Goal: Task Accomplishment & Management: Use online tool/utility

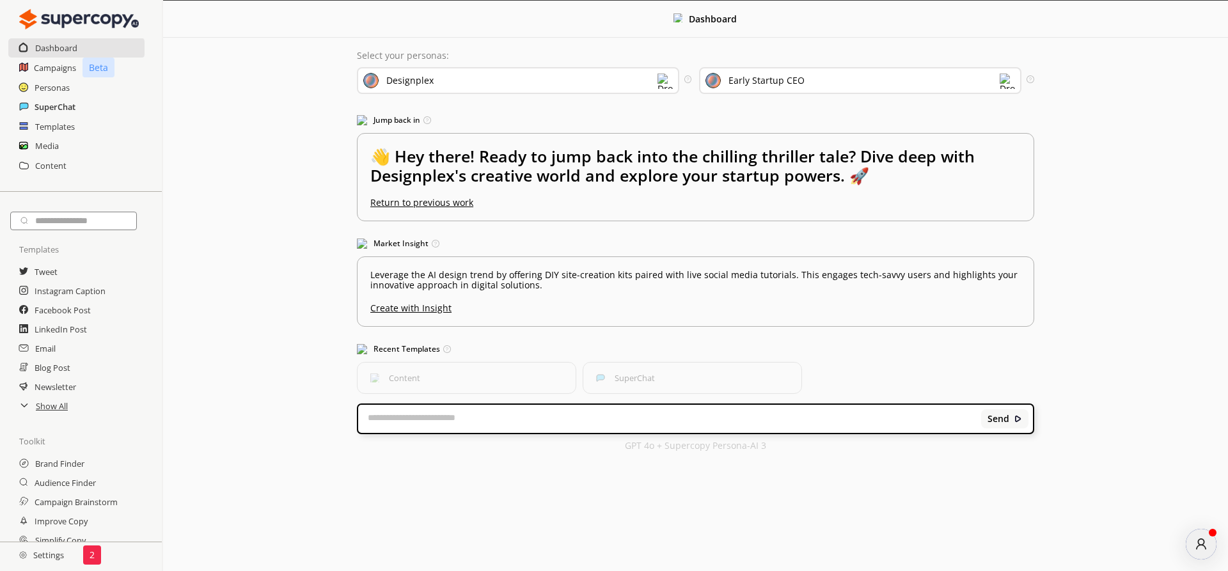
click at [42, 108] on h2 "SuperChat" at bounding box center [55, 106] width 41 height 19
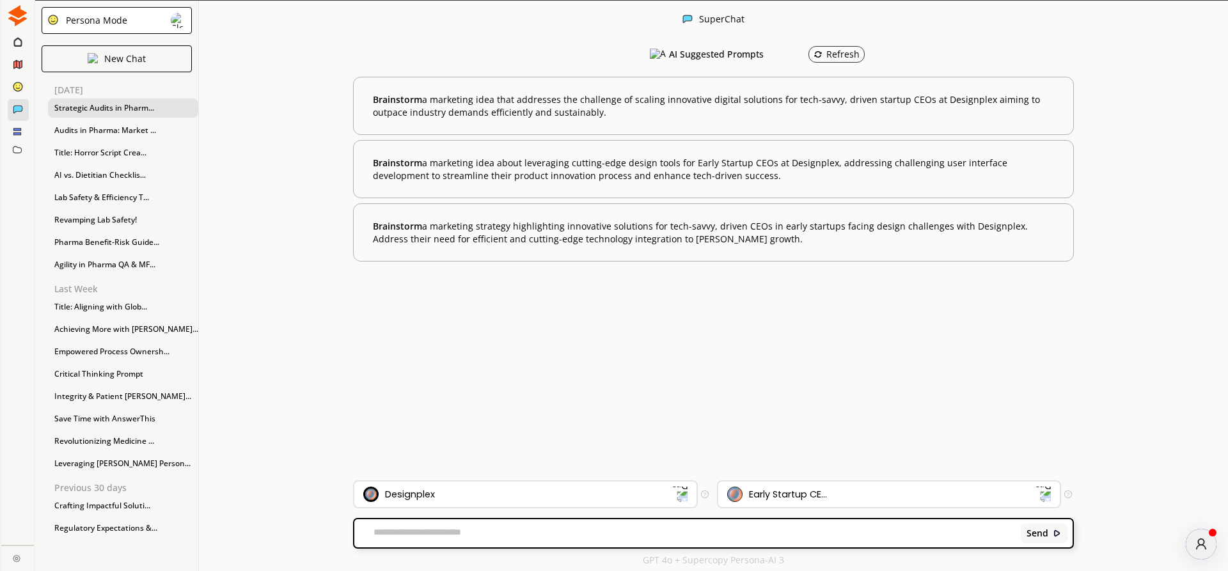
click at [92, 107] on div "Strategic Audits in Pharm..." at bounding box center [123, 108] width 150 height 19
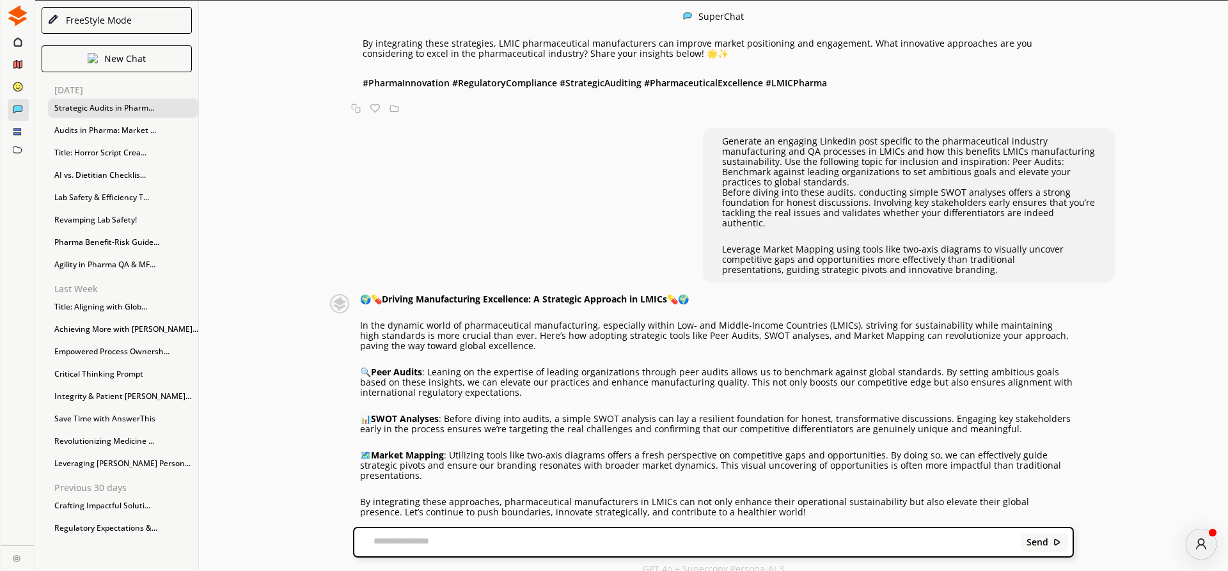
scroll to position [1, 0]
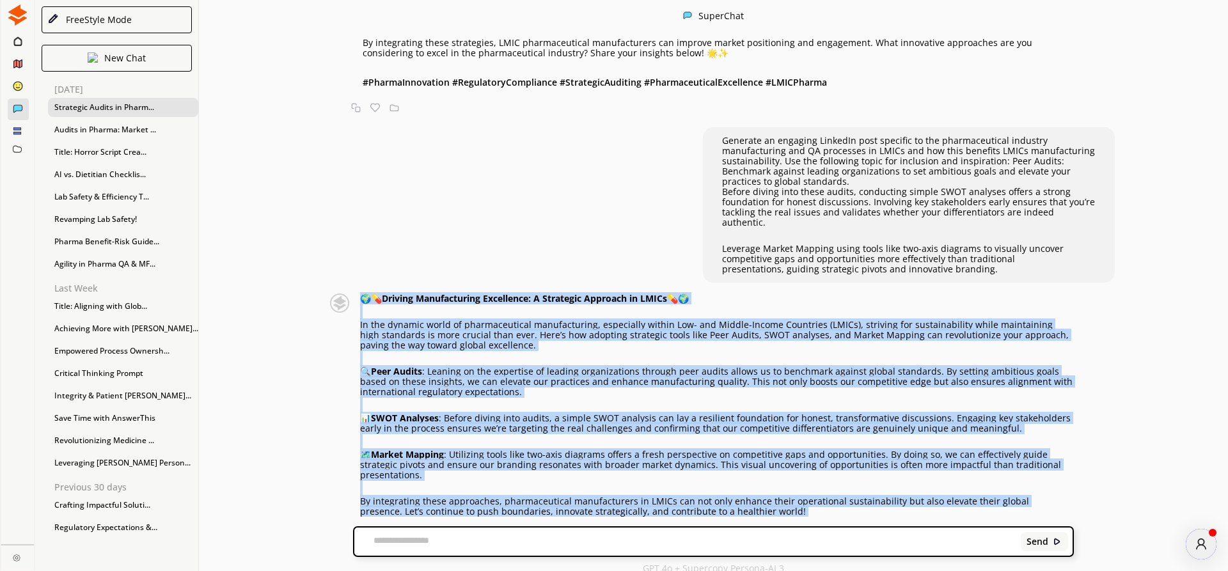
drag, startPoint x: 365, startPoint y: 252, endPoint x: 951, endPoint y: 500, distance: 636.8
click at [951, 500] on div "🌍💊 Driving Manufacturing Excellence: A Strategic Approach in LMICs 💊🌍 In the dy…" at bounding box center [693, 434] width 762 height 280
copy div "🌍💊 Loremip Dolorsitametc Adipiscing: E Seddoeius Temporin ut LABOr 💊🌍 Et dol ma…"
click at [427, 294] on div "🌍💊 Driving Manufacturing Excellence: A Strategic Approach in LMICs 💊🌍 In the dy…" at bounding box center [717, 421] width 714 height 255
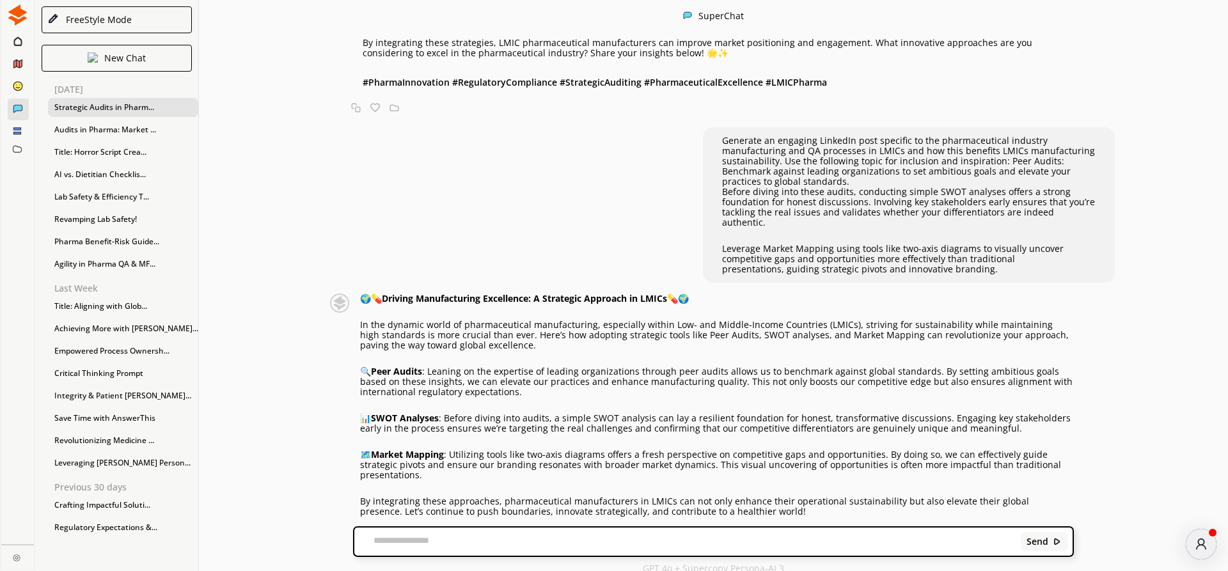
drag, startPoint x: 388, startPoint y: 254, endPoint x: 675, endPoint y: 242, distance: 287.5
click at [675, 242] on div "Generate an engaging LinkedIn post specific to pharmaceutical industry manufact…" at bounding box center [713, 275] width 1029 height 484
click at [321, 345] on div "🌍💊 Driving Manufacturing Excellence: A Strategic Approach in LMICs 💊🌍 In the dy…" at bounding box center [693, 434] width 762 height 280
drag, startPoint x: 431, startPoint y: 326, endPoint x: 931, endPoint y: 319, distance: 499.7
click at [931, 319] on div "🌍💊 Driving Manufacturing Excellence: A Strategic Approach in LMICs 💊🌍 In the dy…" at bounding box center [717, 421] width 714 height 255
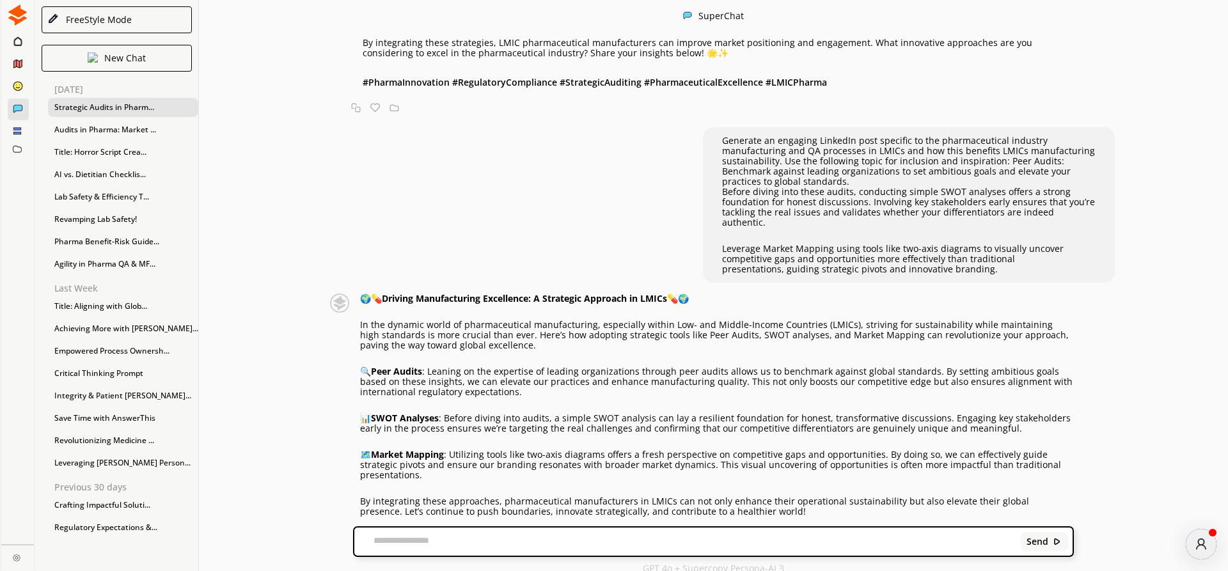
click at [889, 367] on p "🔍 Peer Audits : Leaning on the expertise of leading organizations through peer …" at bounding box center [717, 382] width 714 height 31
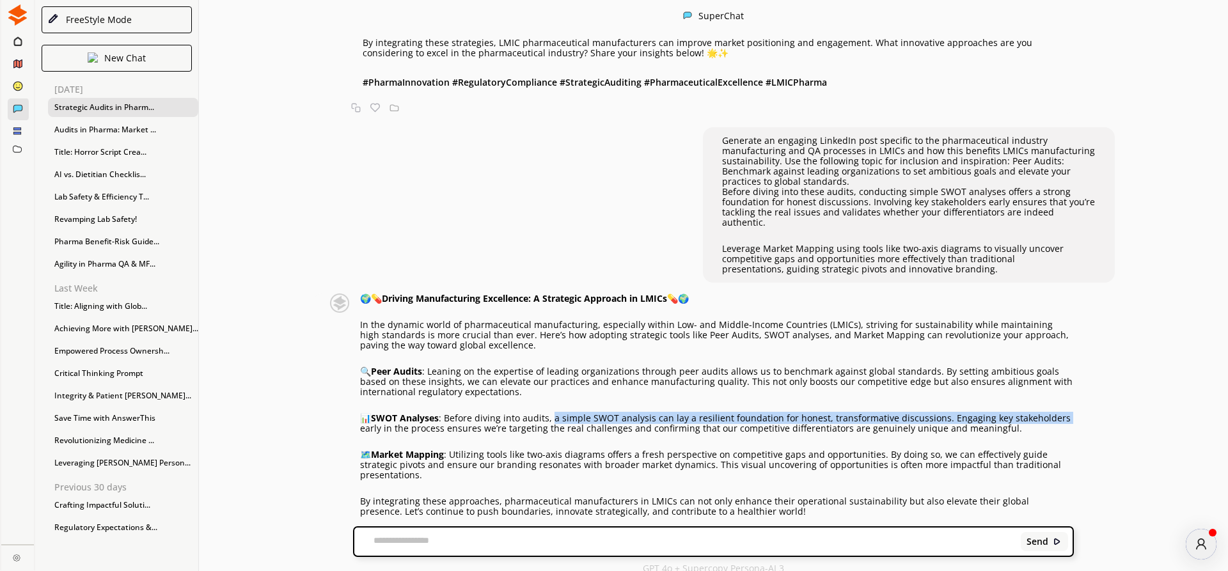
drag, startPoint x: 555, startPoint y: 375, endPoint x: 1070, endPoint y: 372, distance: 514.4
click at [1070, 413] on p "📊 SWOT Analyses : Before diving into audits, a simple SWOT analysis can lay a r…" at bounding box center [717, 423] width 714 height 20
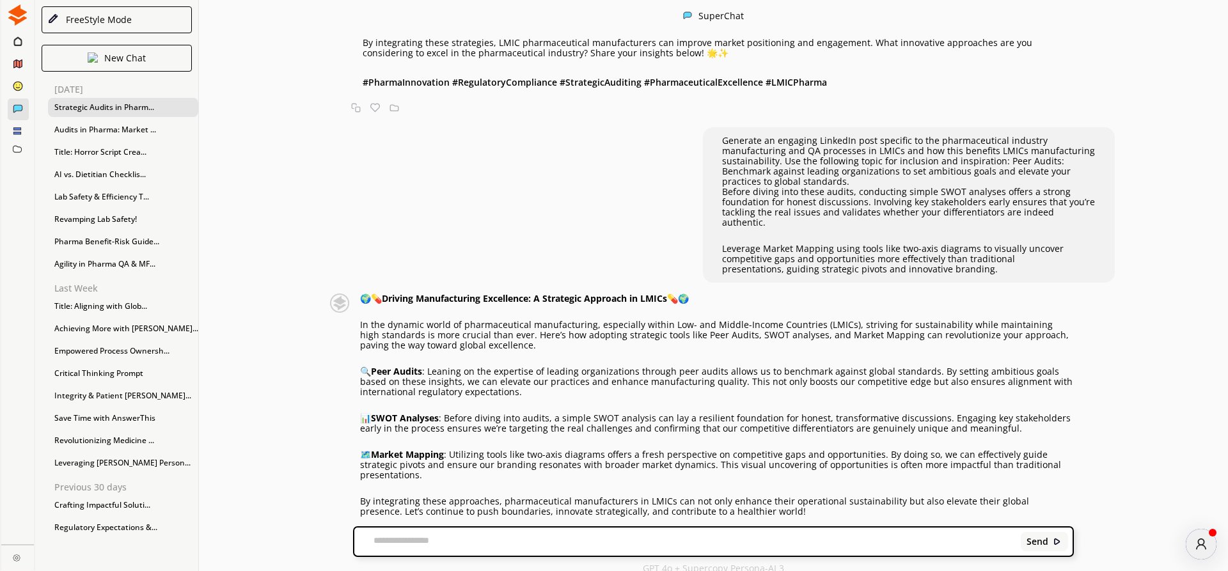
click at [904, 395] on div "🌍💊 Driving Manufacturing Excellence: A Strategic Approach in LMICs 💊🌍 In the dy…" at bounding box center [717, 421] width 714 height 255
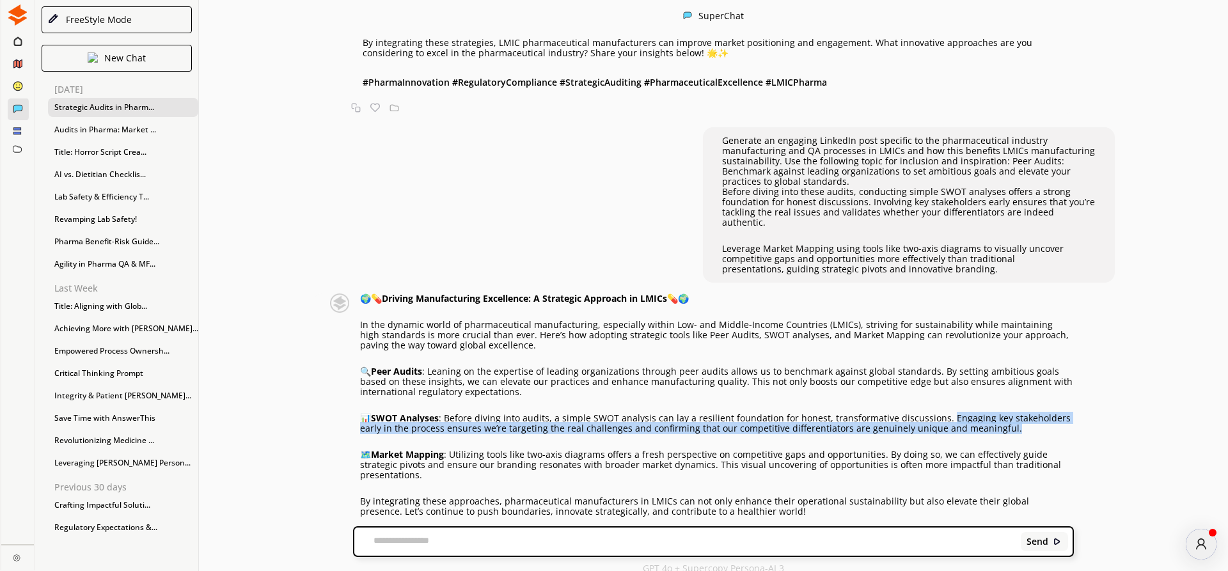
drag, startPoint x: 941, startPoint y: 373, endPoint x: 1001, endPoint y: 385, distance: 61.4
click at [1001, 413] on p "📊 SWOT Analyses : Before diving into audits, a simple SWOT analysis can lay a r…" at bounding box center [717, 423] width 714 height 20
copy p "Engaging key stakeholders early in the process ensures we’re targeting the real…"
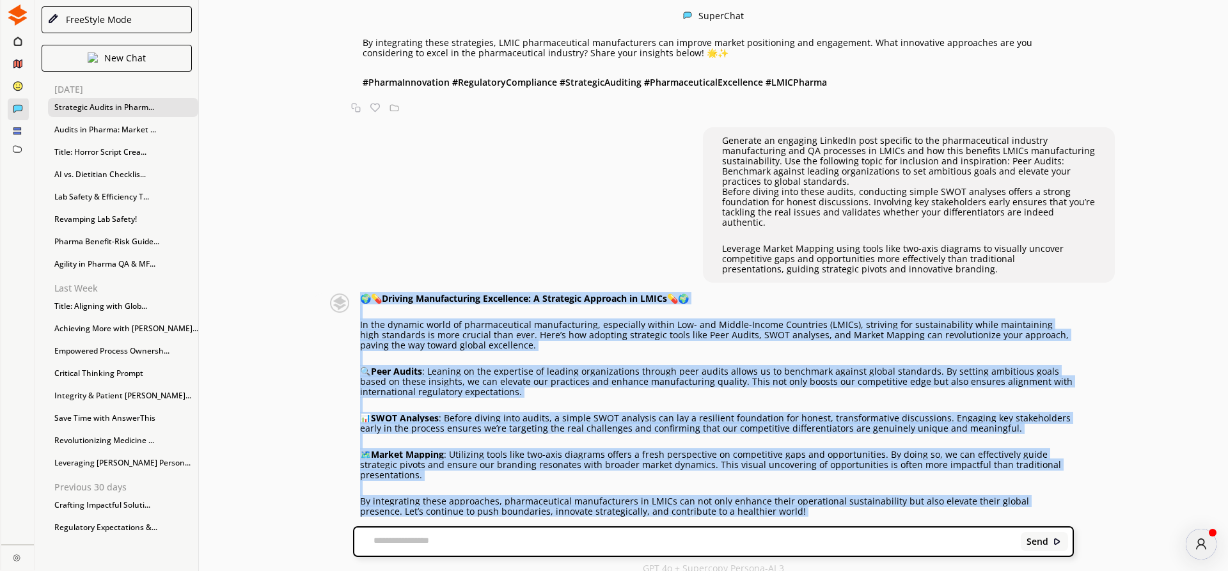
drag, startPoint x: 365, startPoint y: 253, endPoint x: 934, endPoint y: 494, distance: 618.2
click at [934, 494] on div "🌍💊 Driving Manufacturing Excellence: A Strategic Approach in LMICs 💊🌍 In the dy…" at bounding box center [693, 434] width 762 height 280
copy div "🌍💊 Loremip Dolorsitametc Adipiscing: E Seddoeius Temporin ut LABOr 💊🌍 Et dol ma…"
click at [451, 413] on p "📊 SWOT Analyses : Before diving into audits, a simple SWOT analysis can lay a r…" at bounding box center [717, 423] width 714 height 20
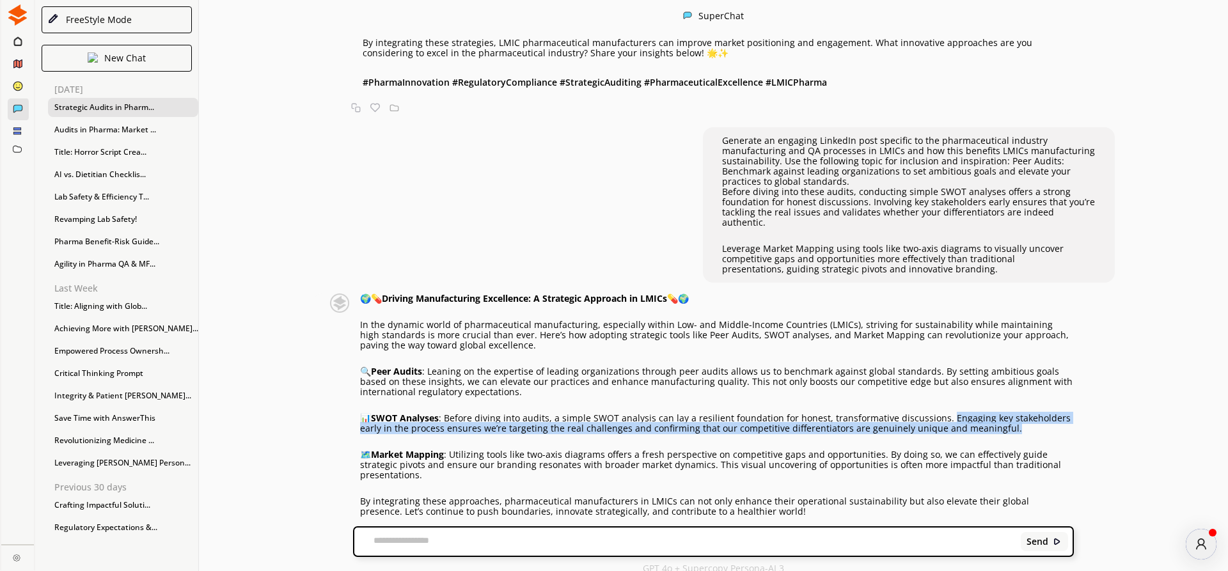
drag, startPoint x: 943, startPoint y: 373, endPoint x: 1012, endPoint y: 385, distance: 69.4
click at [1012, 413] on p "📊 SWOT Analyses : Before diving into audits, a simple SWOT analysis can lay a r…" at bounding box center [717, 423] width 714 height 20
copy p "Engaging key stakeholders early in the process ensures we’re targeting the real…"
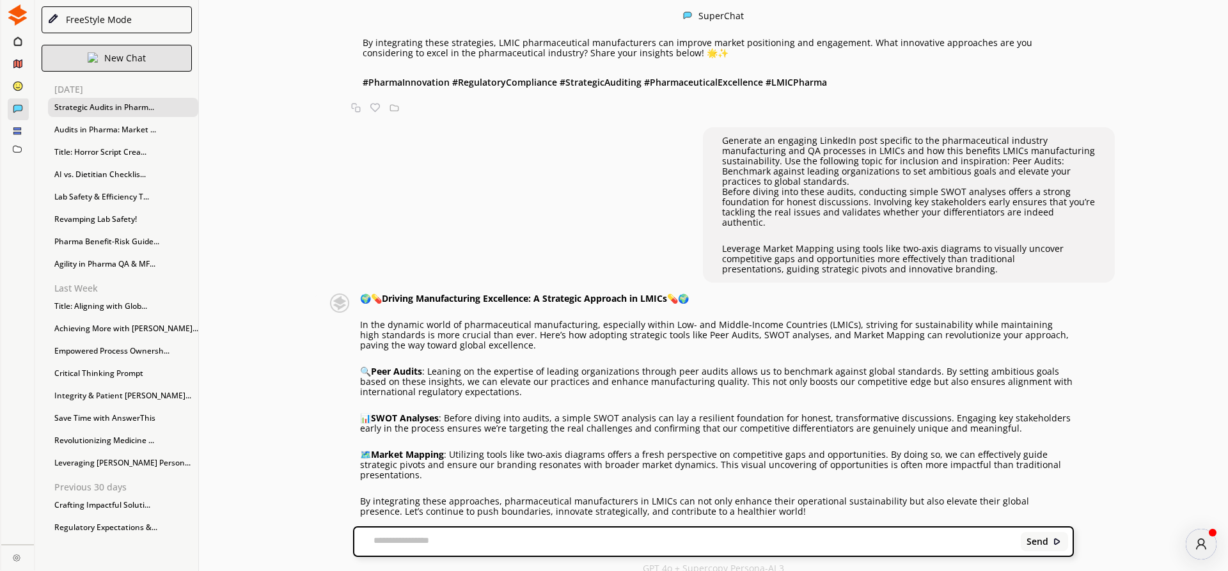
click at [111, 59] on p "New Chat" at bounding box center [125, 58] width 42 height 10
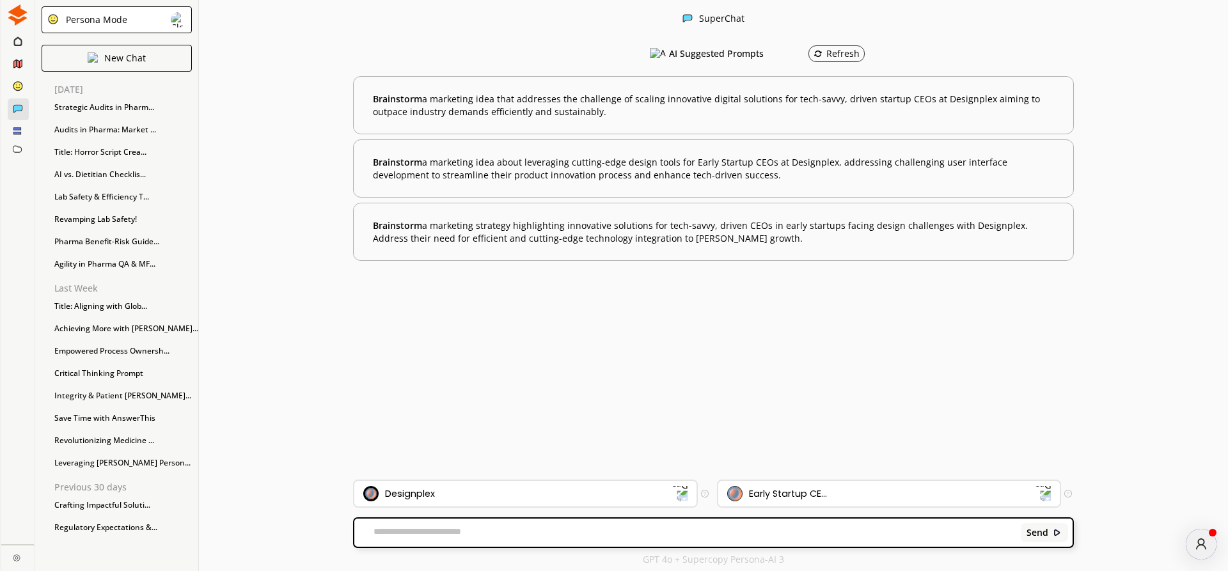
click at [111, 23] on div "Persona Mode" at bounding box center [94, 20] width 66 height 10
click at [119, 64] on li "FreeStyle Mode" at bounding box center [117, 71] width 150 height 23
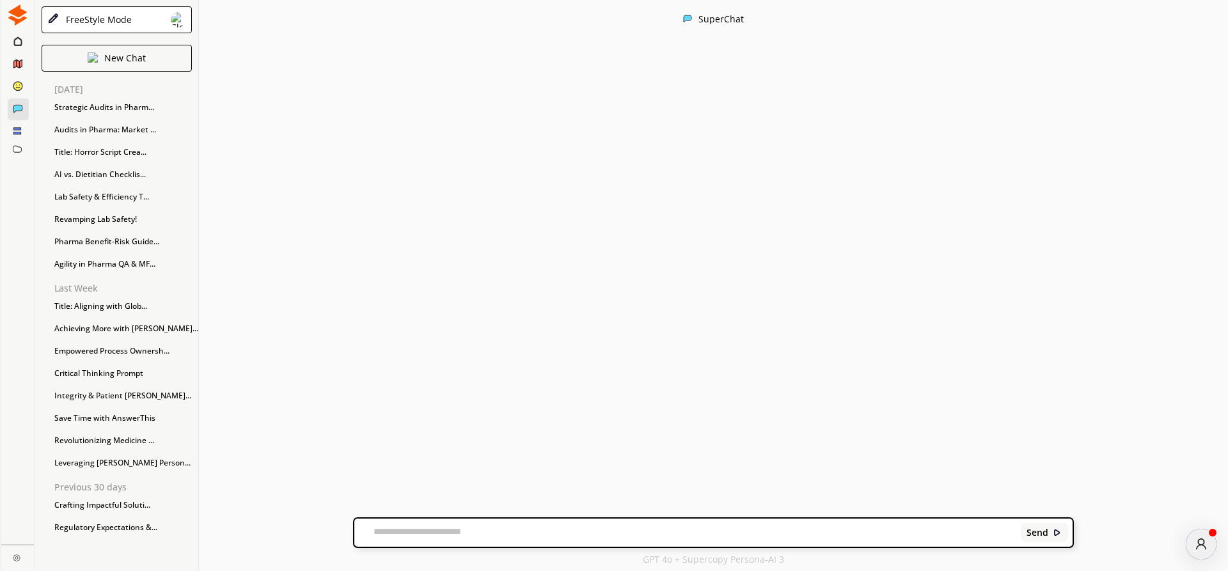
click at [381, 528] on textarea at bounding box center [685, 533] width 662 height 13
type textarea "******"
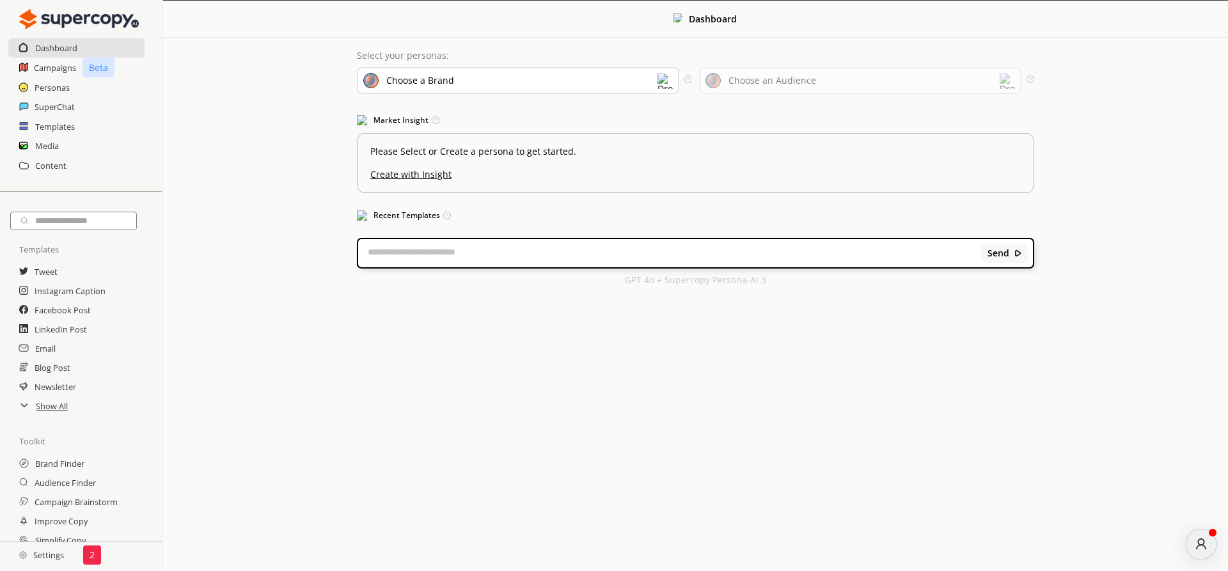
scroll to position [0, 0]
click at [47, 107] on h2 "SuperChat" at bounding box center [55, 106] width 41 height 19
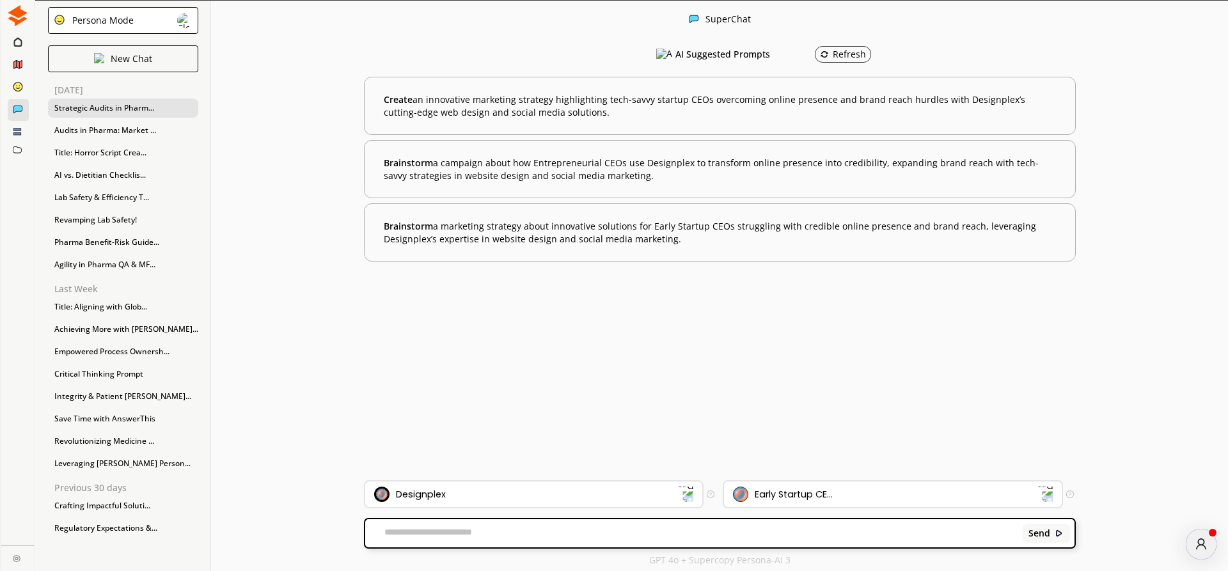
click at [97, 107] on div "Strategic Audits in Pharm..." at bounding box center [123, 108] width 150 height 19
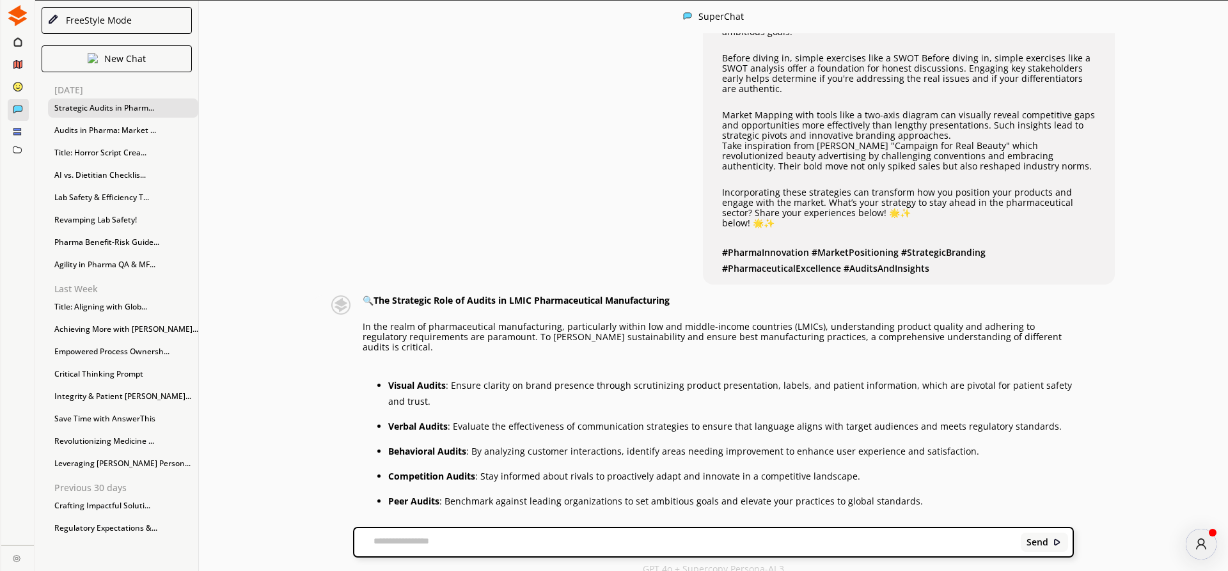
scroll to position [1094, 0]
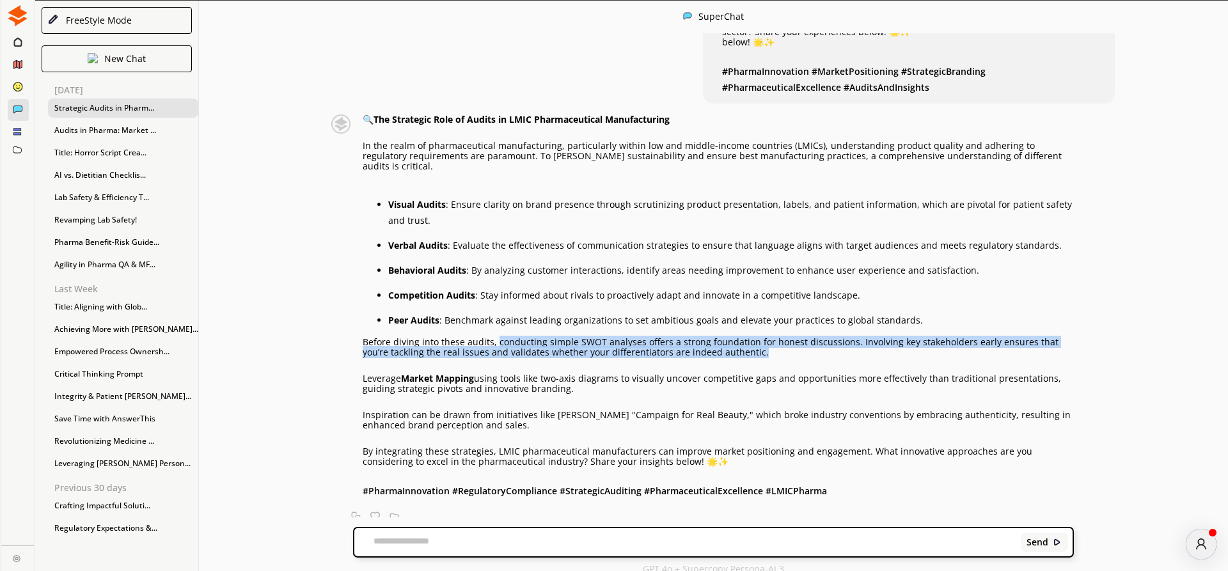
drag, startPoint x: 496, startPoint y: 306, endPoint x: 752, endPoint y: 317, distance: 256.1
click at [752, 337] on p "Before diving into these audits, conducting simple SWOT analyses offers a stron…" at bounding box center [718, 347] width 711 height 20
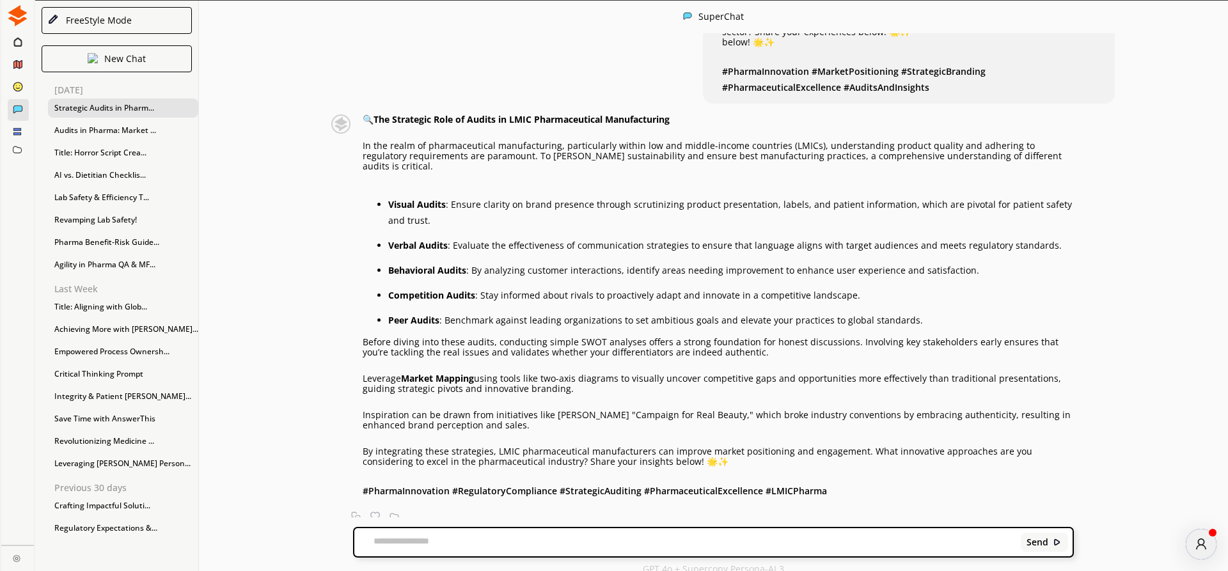
click at [319, 385] on div "🔍 The Strategic Role of Audits in LMIC Pharmaceutical Manufacturing In the real…" at bounding box center [693, 319] width 762 height 409
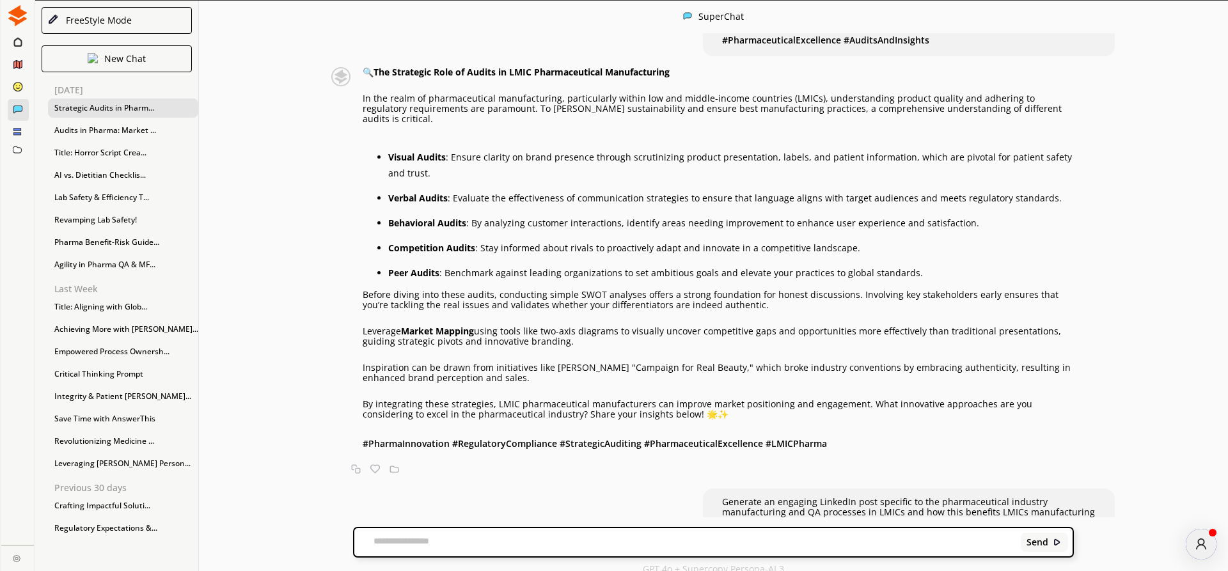
scroll to position [1167, 0]
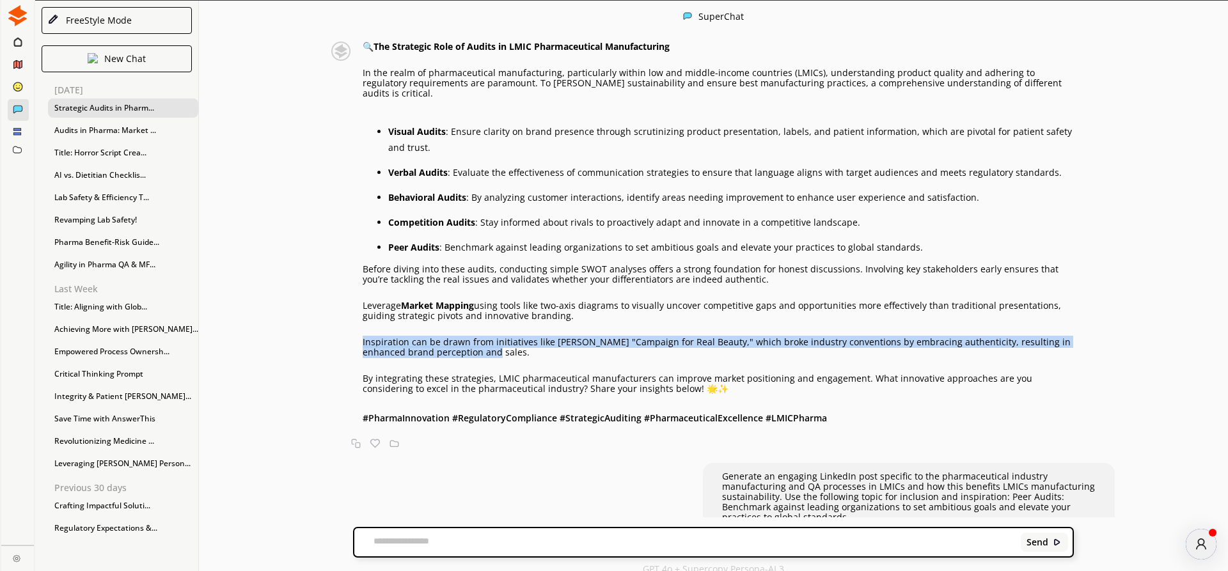
drag, startPoint x: 365, startPoint y: 306, endPoint x: 512, endPoint y: 321, distance: 147.3
click at [512, 337] on p "Inspiration can be drawn from initiatives like [PERSON_NAME] "Campaign for Real…" at bounding box center [718, 347] width 711 height 20
copy p "Inspiration can be drawn from initiatives like [PERSON_NAME] "Campaign for Real…"
